Goal: Information Seeking & Learning: Learn about a topic

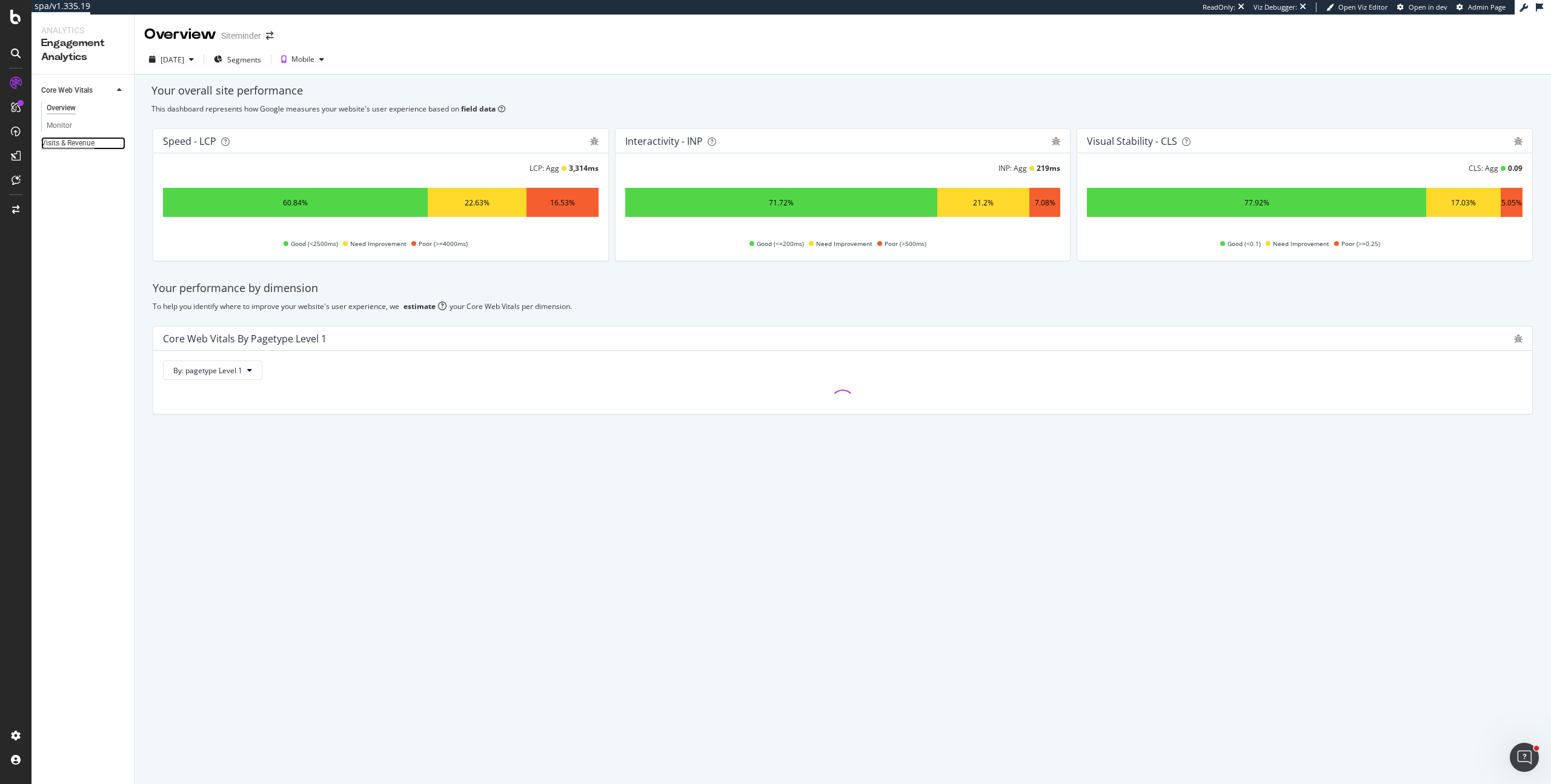
click at [65, 143] on div "Visits & Revenue" at bounding box center [68, 143] width 54 height 13
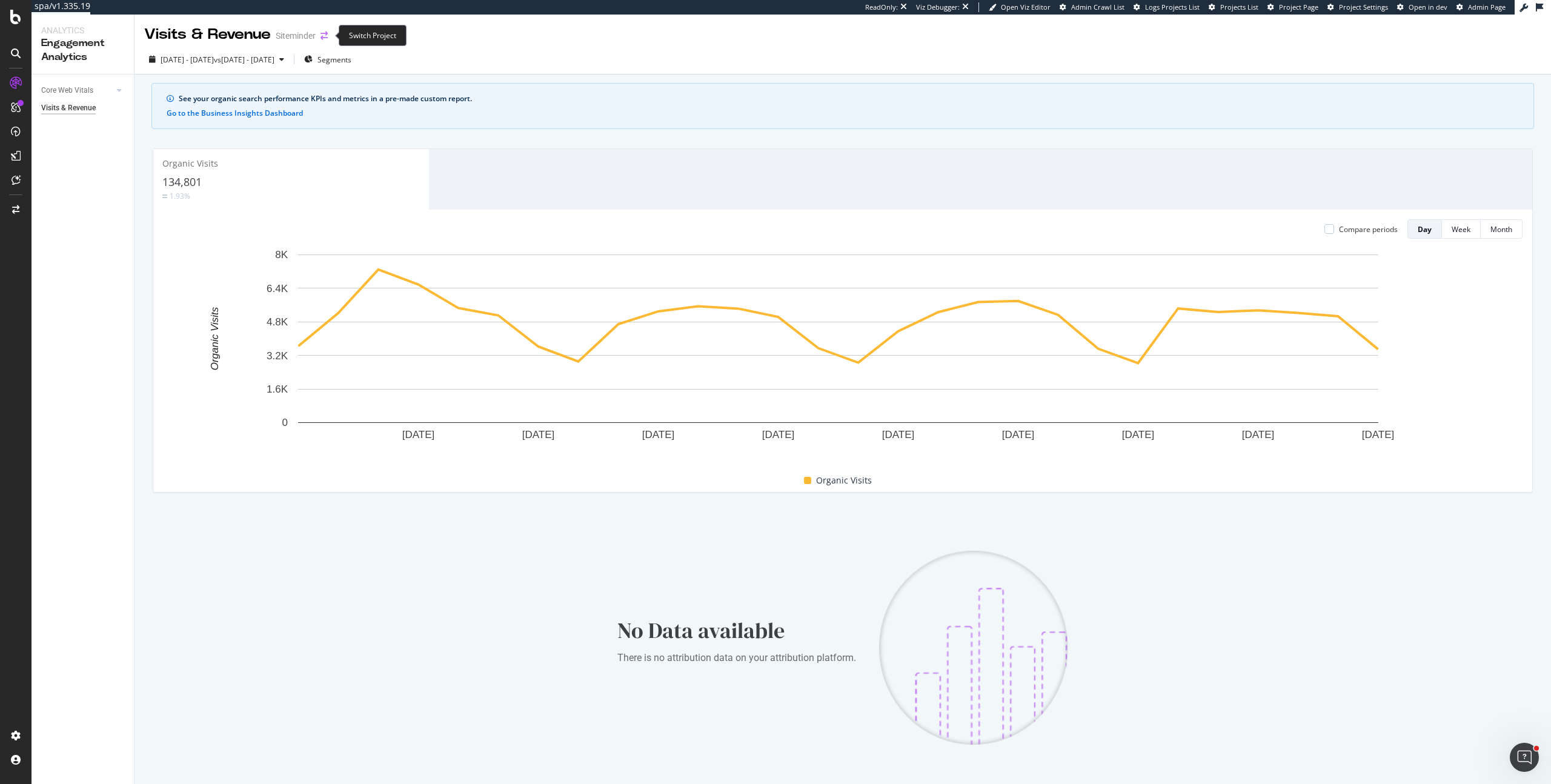
click at [323, 35] on icon "arrow-right-arrow-left" at bounding box center [324, 35] width 7 height 9
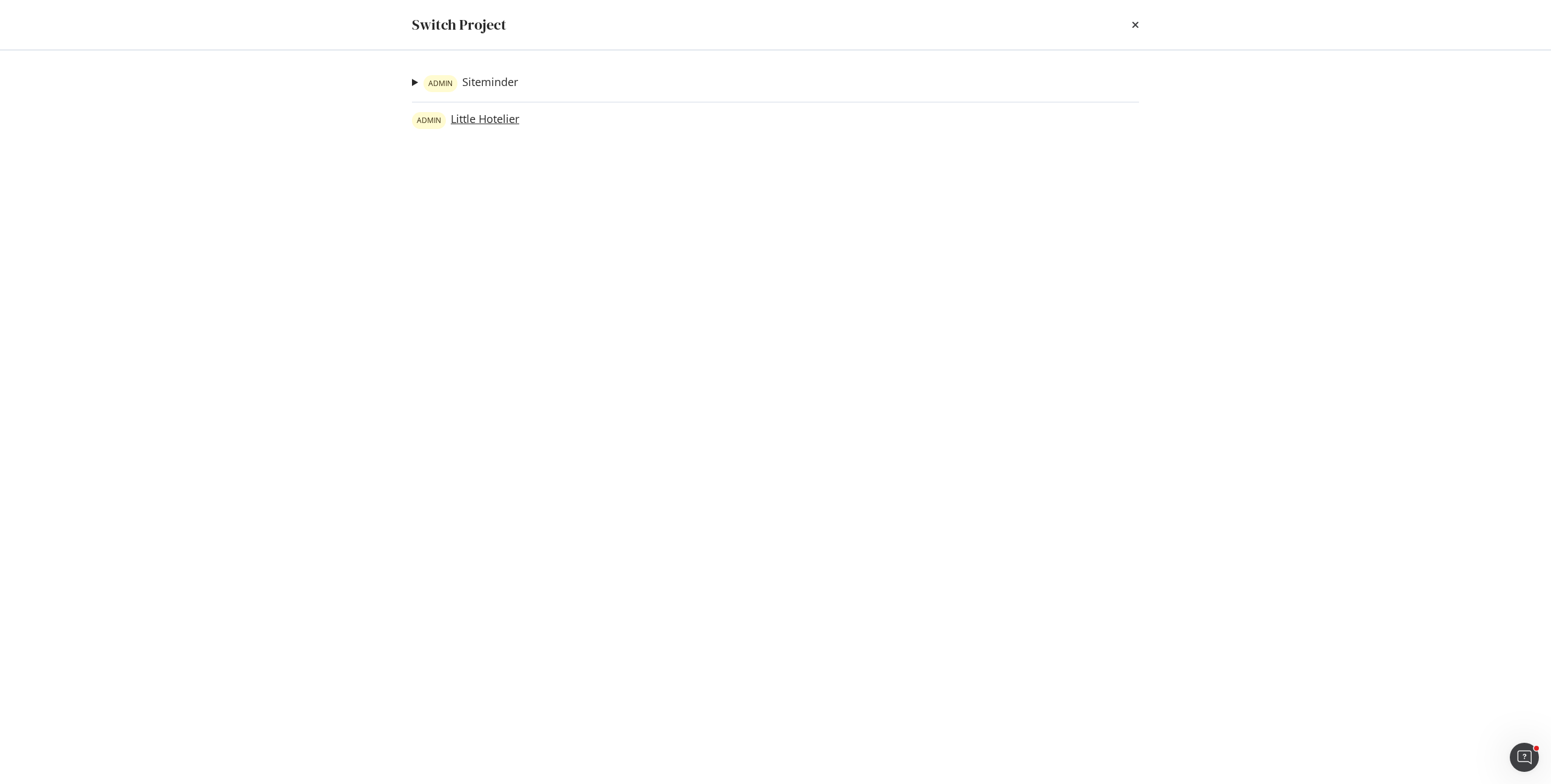
click at [459, 117] on link "ADMIN Little Hotelier" at bounding box center [466, 121] width 107 height 17
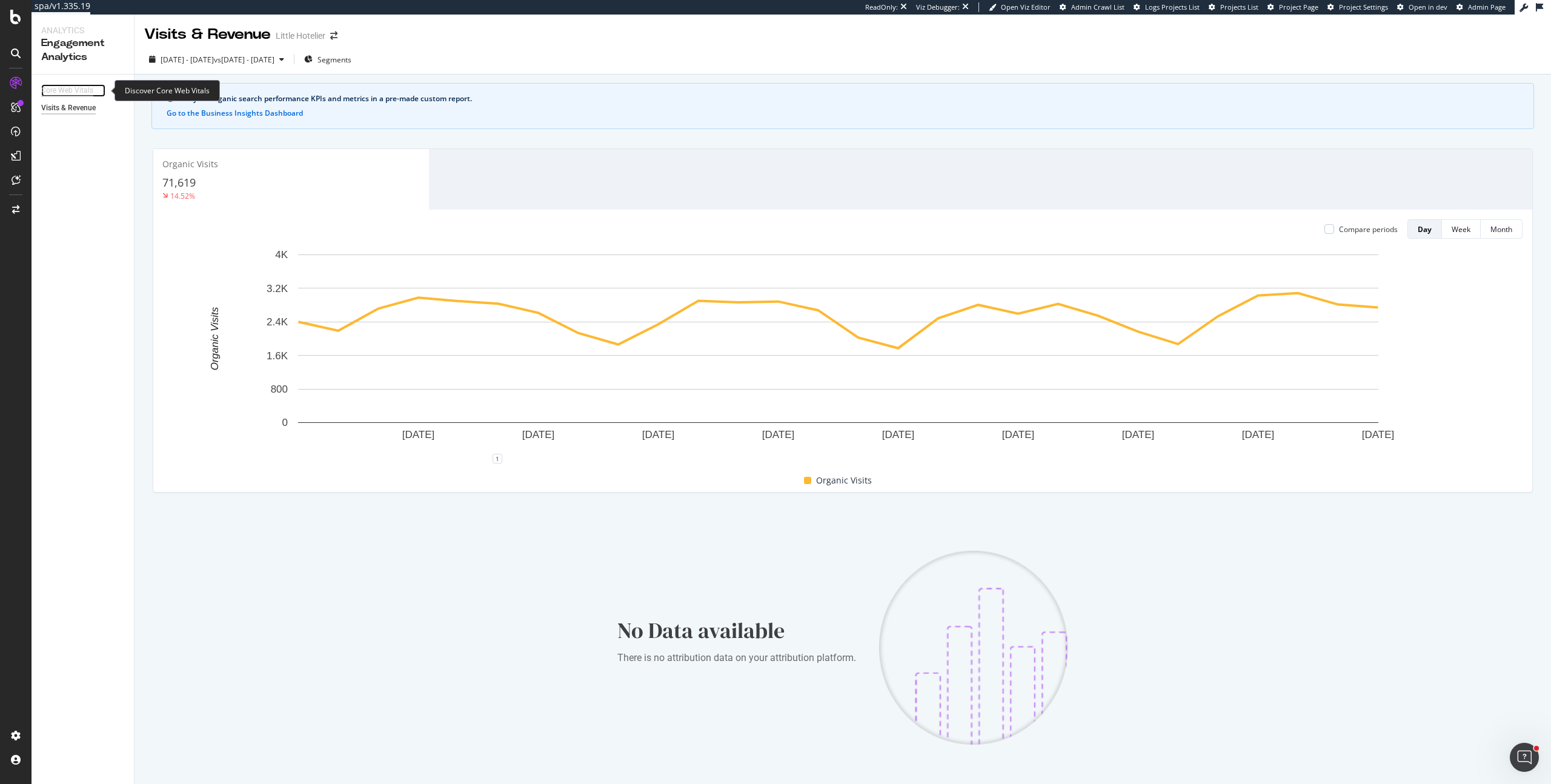
click at [58, 91] on div "Core Web Vitals" at bounding box center [67, 91] width 52 height 13
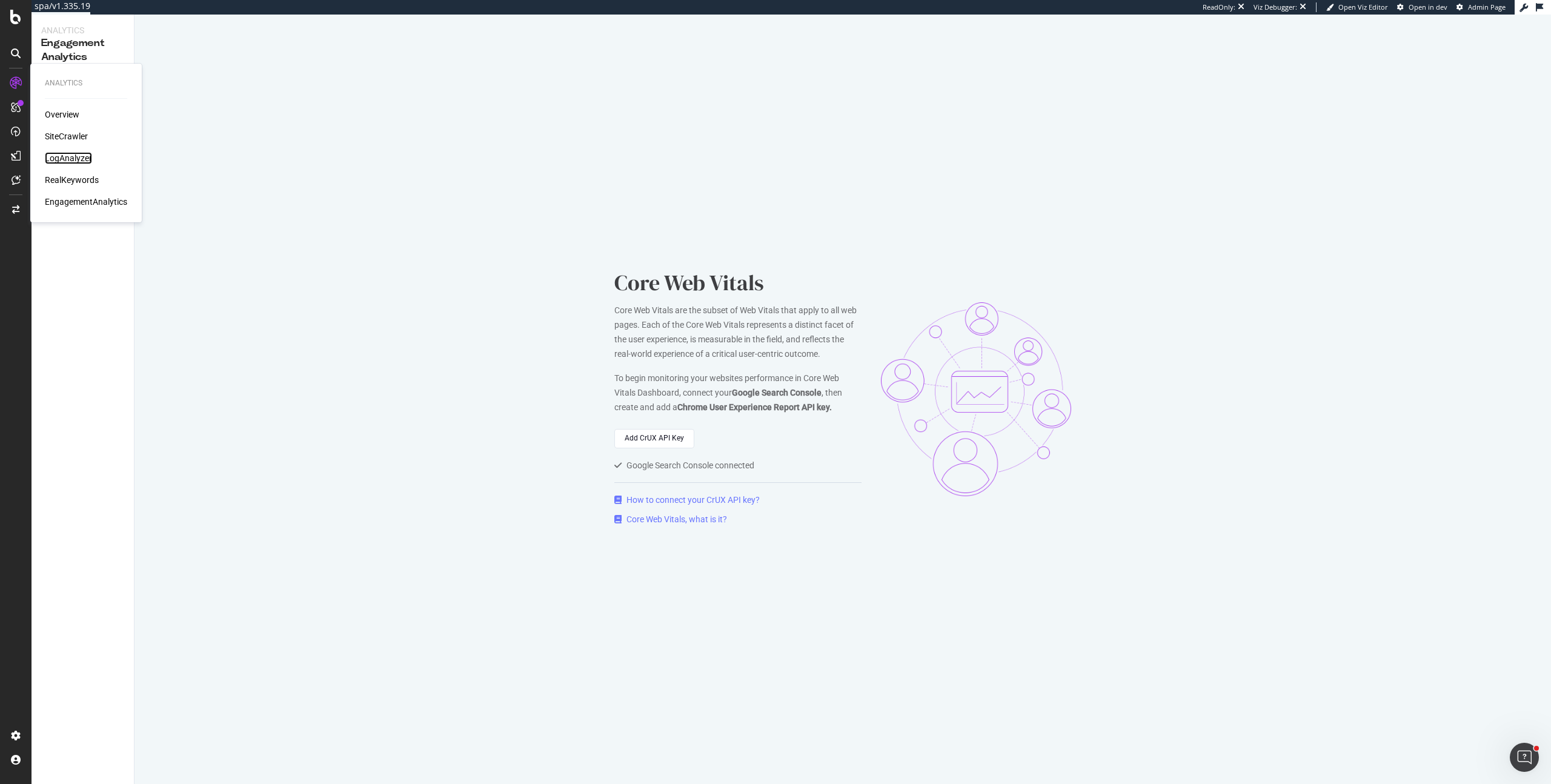
click at [70, 159] on div "LogAnalyzer" at bounding box center [69, 158] width 47 height 12
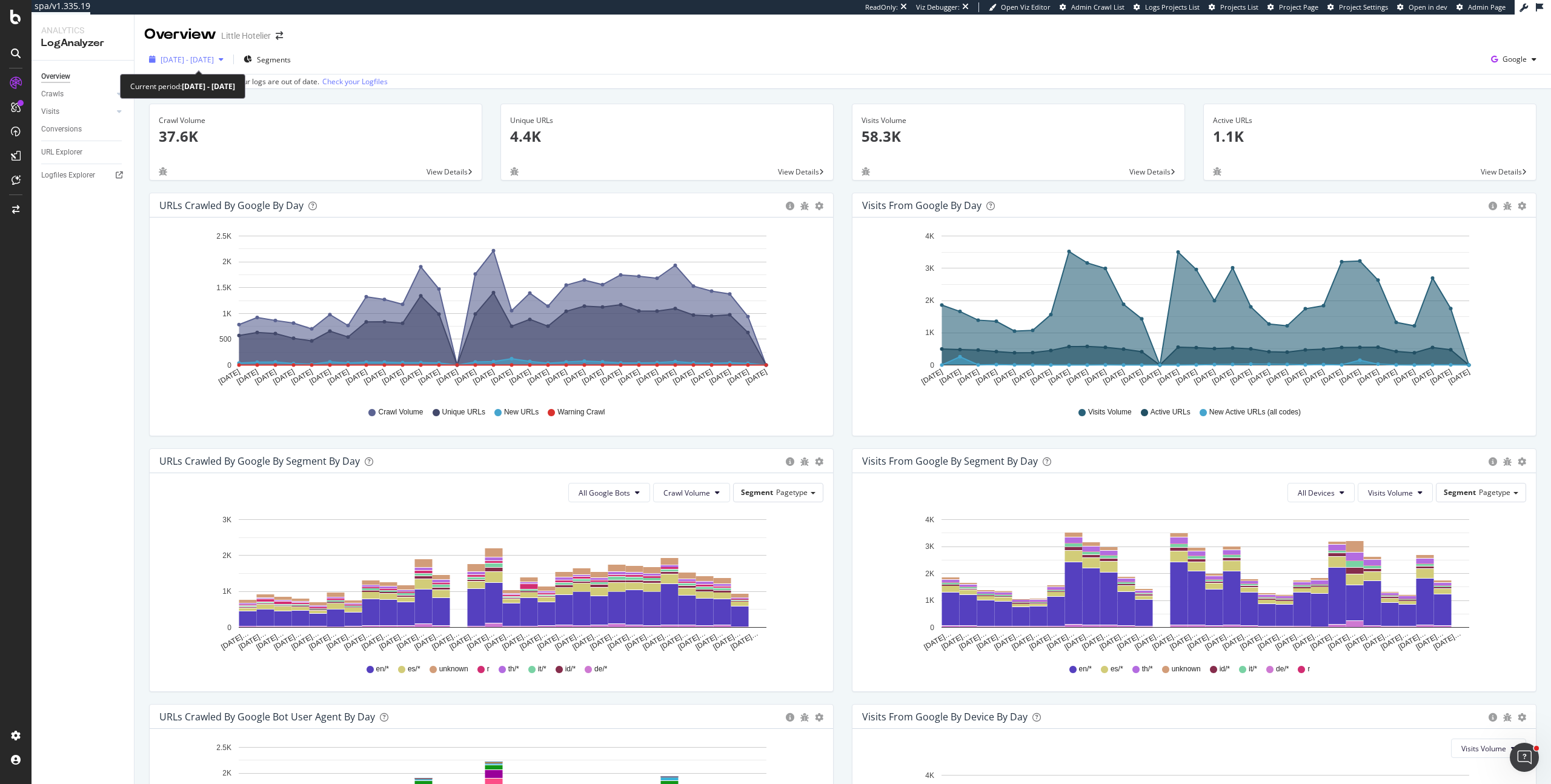
click at [214, 61] on span "[DATE] - [DATE]" at bounding box center [188, 59] width 54 height 10
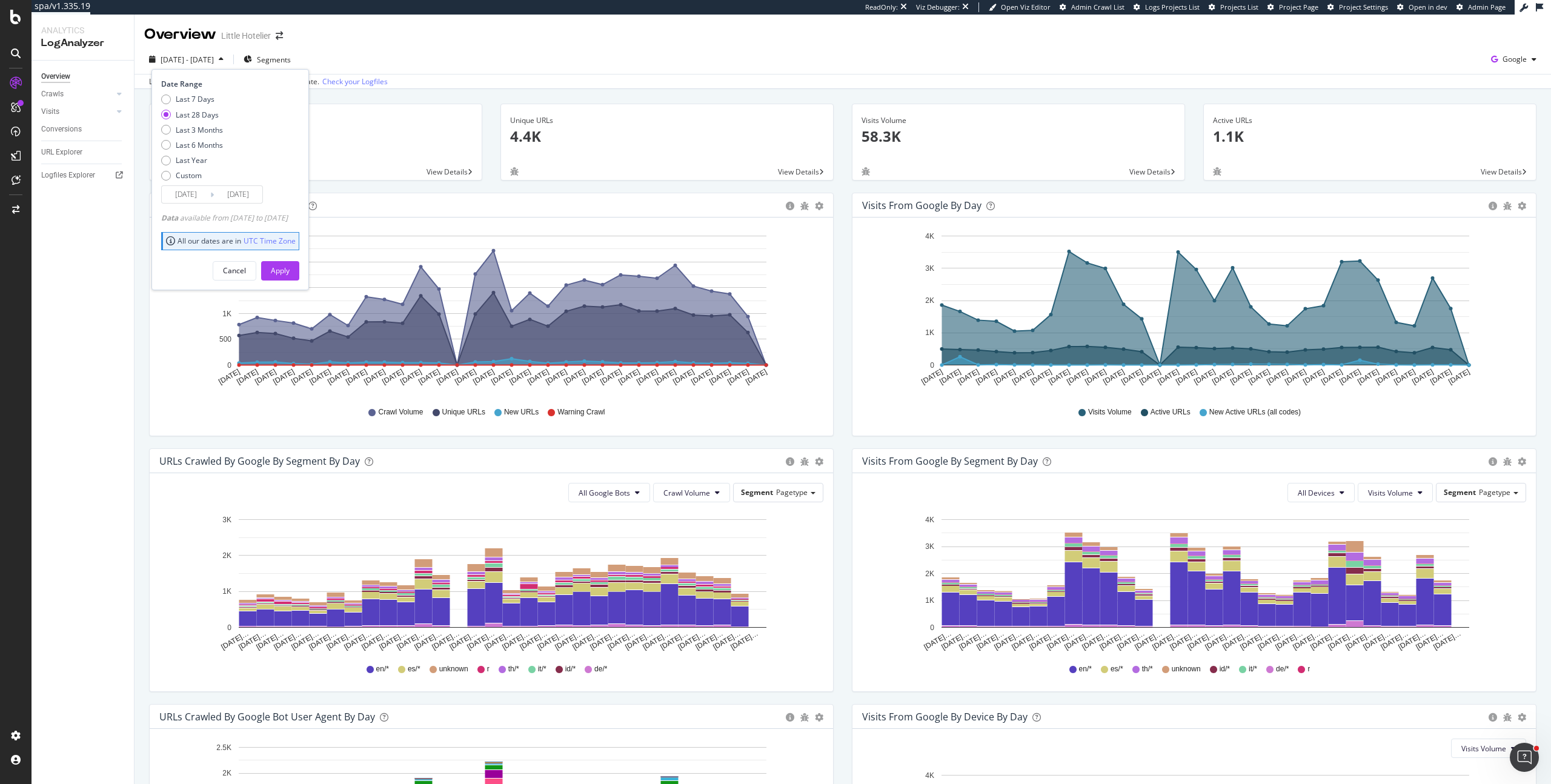
click at [635, 66] on div "[DATE] - [DATE] Segments Date Range Last 7 Days Last 28 Days Last 3 Months Last…" at bounding box center [842, 61] width 1416 height 24
